Goal: Transaction & Acquisition: Download file/media

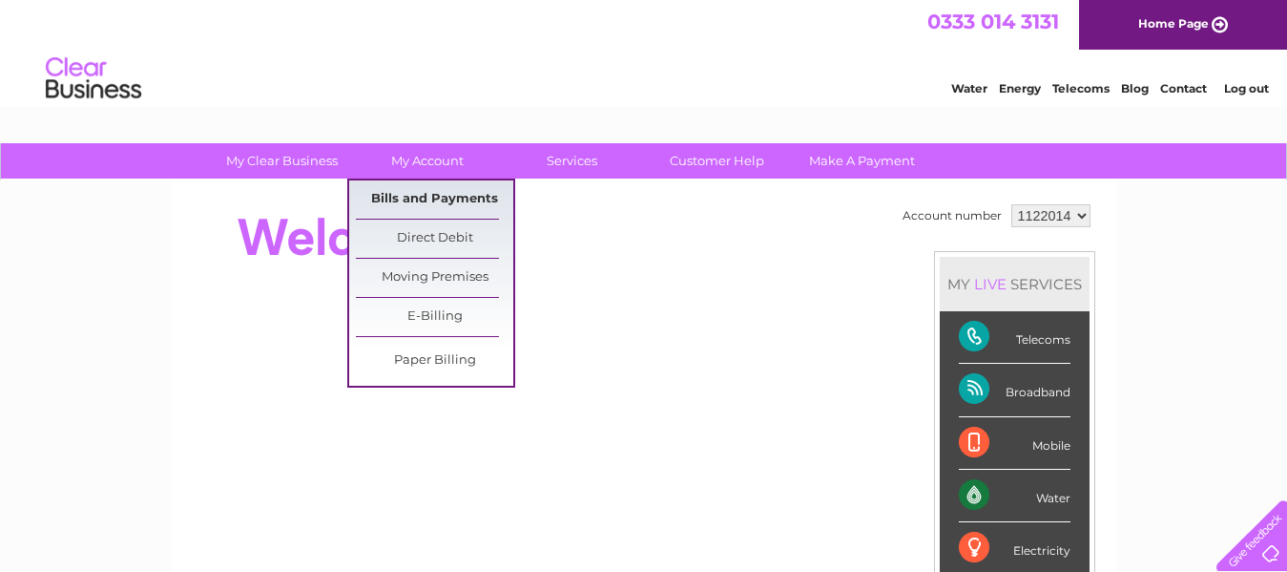
click at [392, 197] on link "Bills and Payments" at bounding box center [434, 199] width 157 height 38
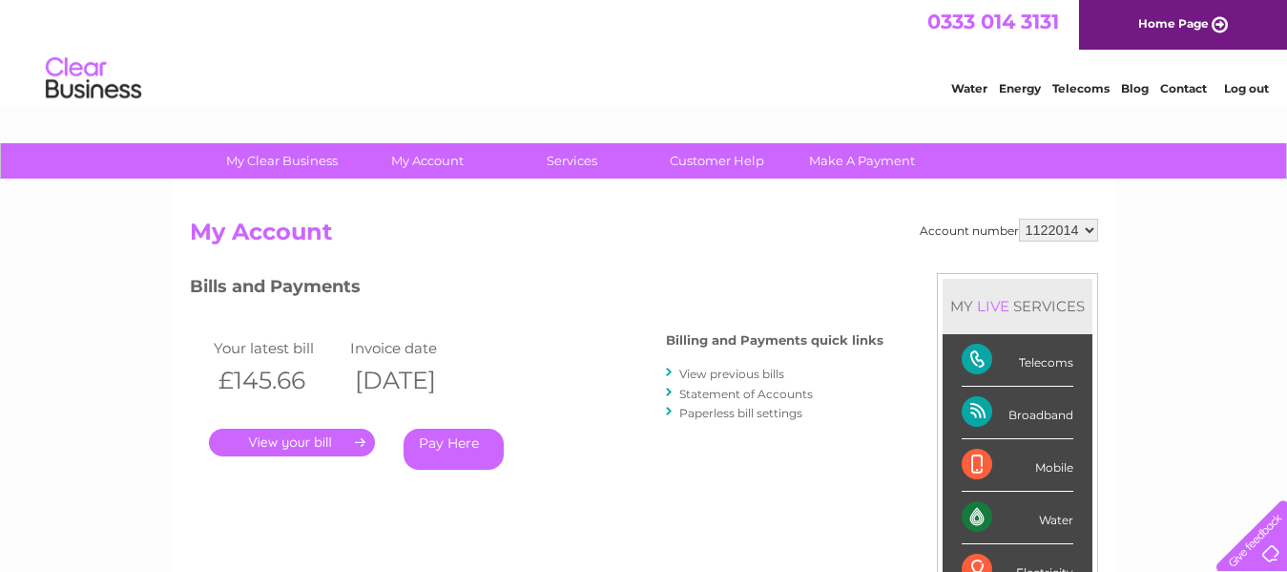
click at [281, 439] on link "." at bounding box center [292, 442] width 166 height 28
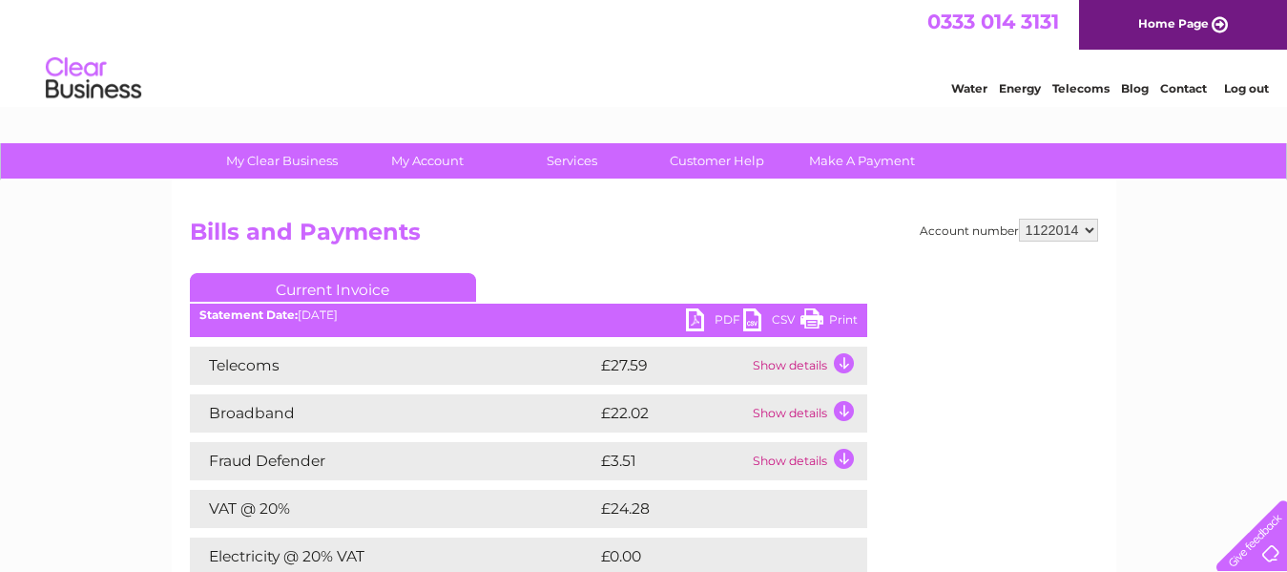
click at [698, 326] on link "PDF" at bounding box center [714, 322] width 57 height 28
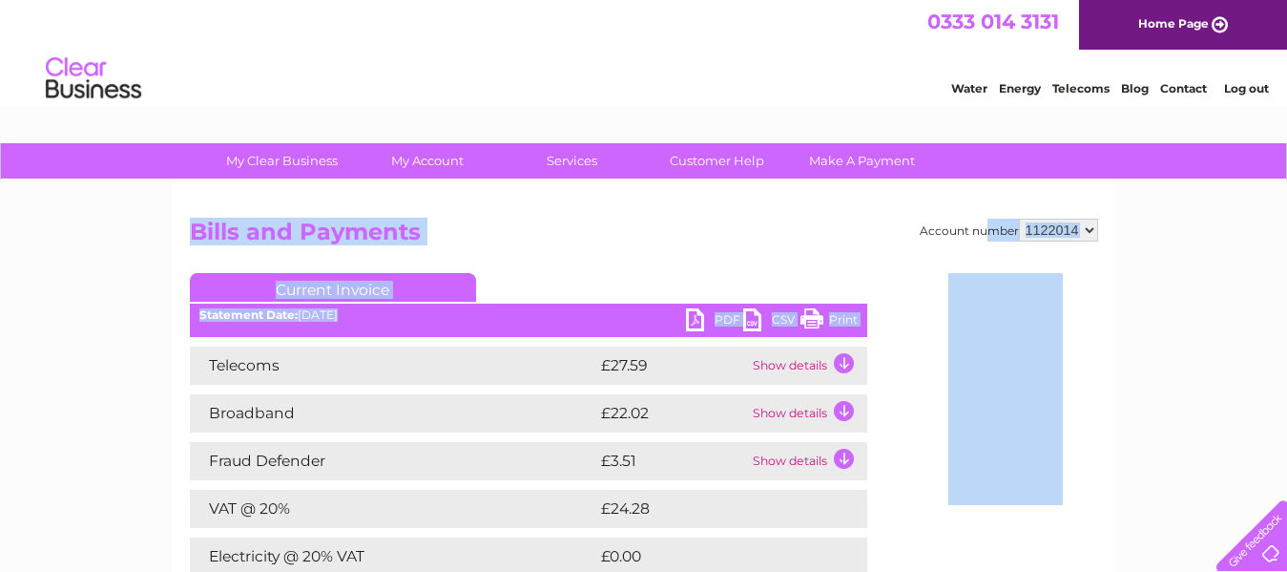
drag, startPoint x: 689, startPoint y: 344, endPoint x: 976, endPoint y: 161, distance: 340.2
